Goal: Information Seeking & Learning: Learn about a topic

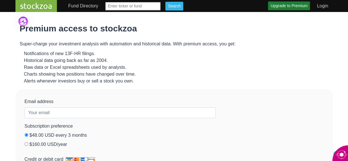
click at [161, 6] on input "text" at bounding box center [133, 6] width 56 height 9
type input "USAR"
click at [183, 6] on input "Search" at bounding box center [174, 6] width 18 height 9
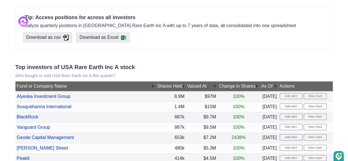
scroll to position [167, 0]
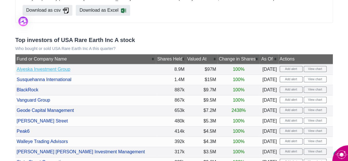
click at [38, 72] on link "Alyeska Investment Group" at bounding box center [44, 69] width 54 height 5
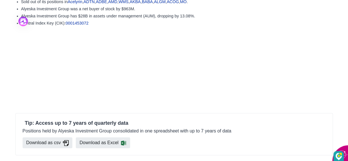
scroll to position [110, 0]
